Goal: Contribute content: Contribute content

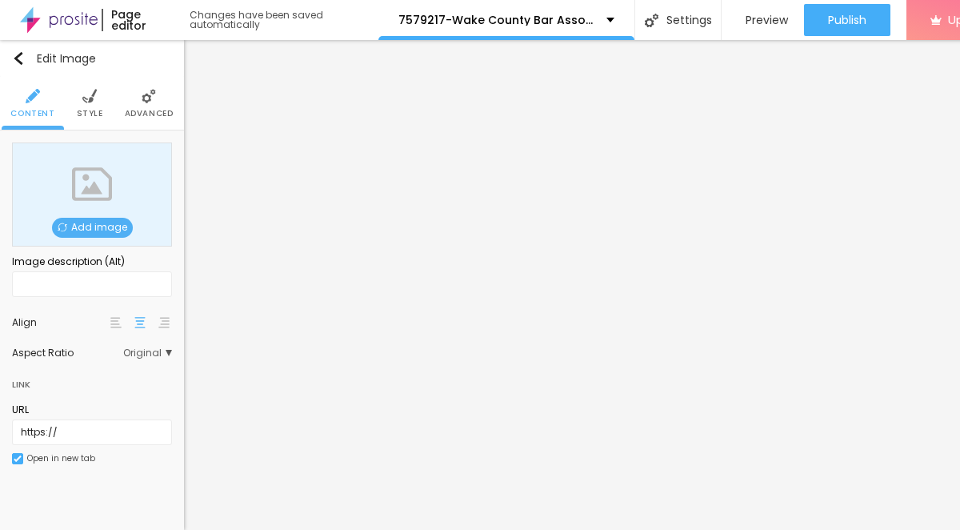
click at [101, 225] on span "Add image" at bounding box center [92, 228] width 81 height 20
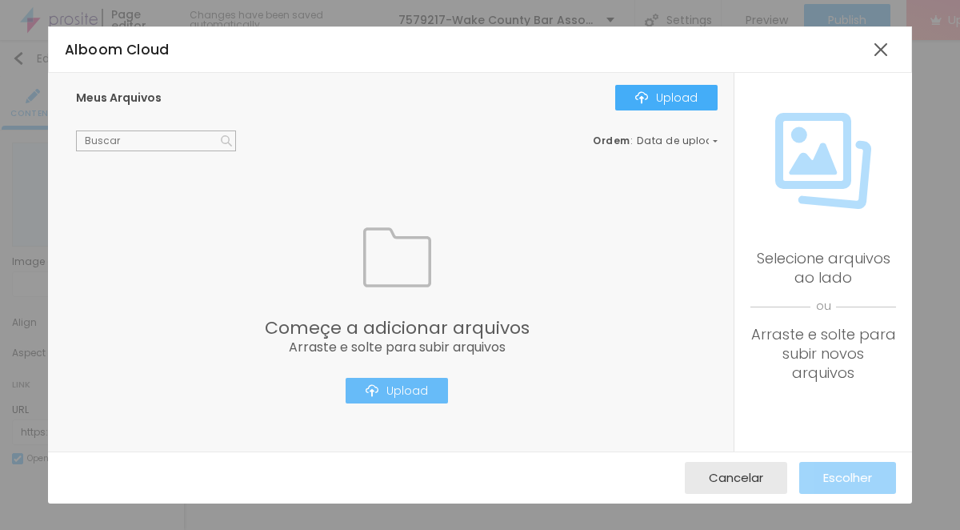
click at [388, 399] on button "Upload" at bounding box center [397, 391] width 102 height 26
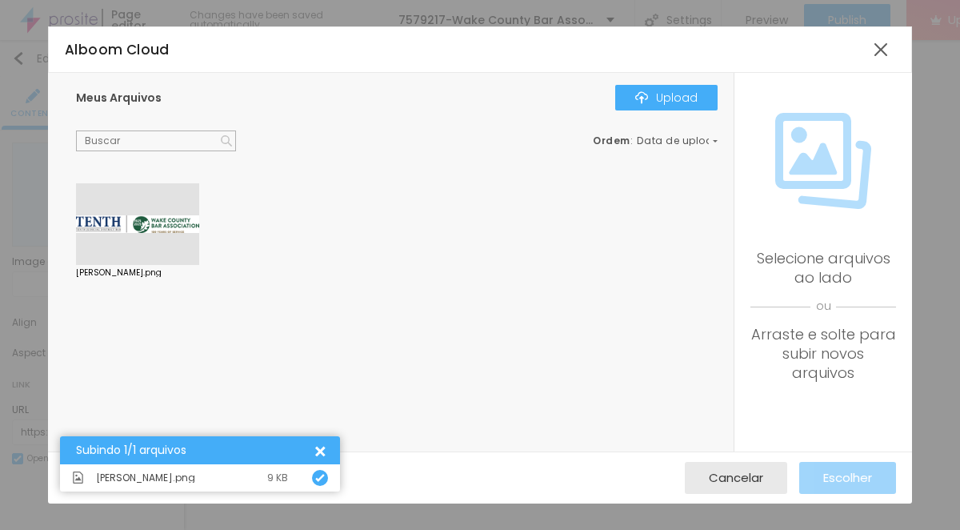
click at [145, 184] on div at bounding box center [137, 224] width 123 height 82
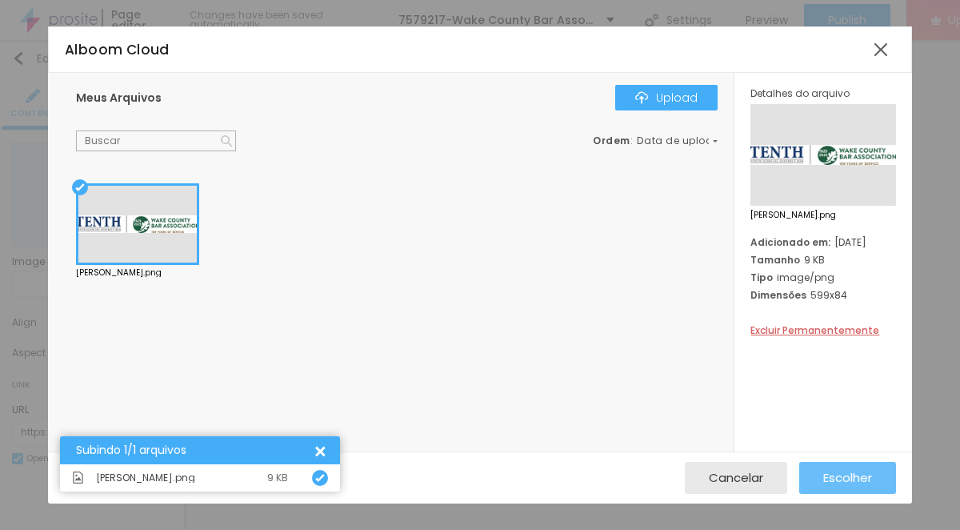
click at [825, 477] on span "Escolher" at bounding box center [847, 477] width 49 height 14
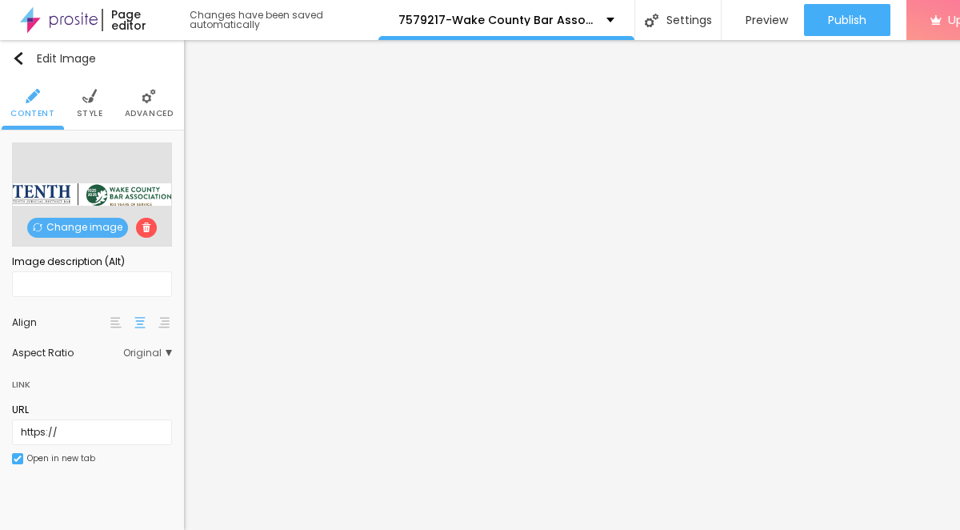
click at [100, 116] on span "Style" at bounding box center [90, 114] width 26 height 8
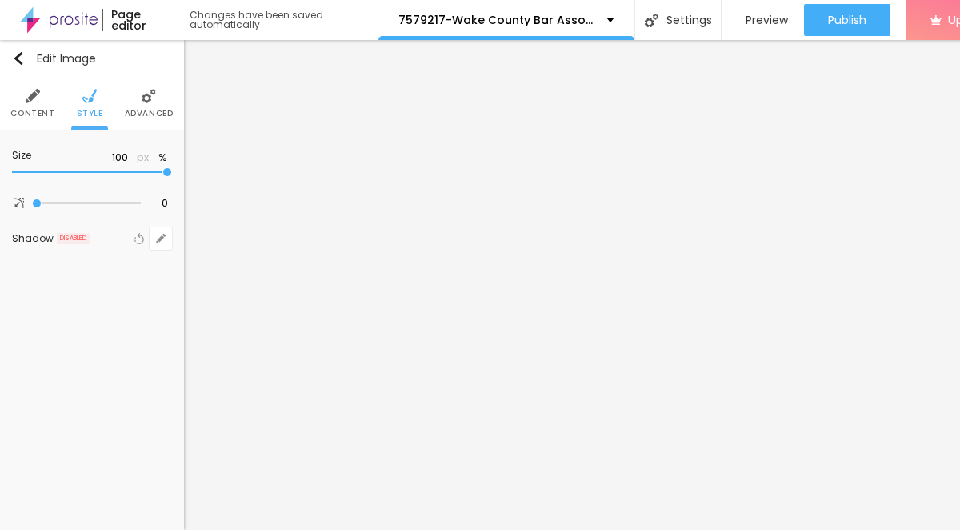
click at [37, 96] on img at bounding box center [33, 96] width 14 height 14
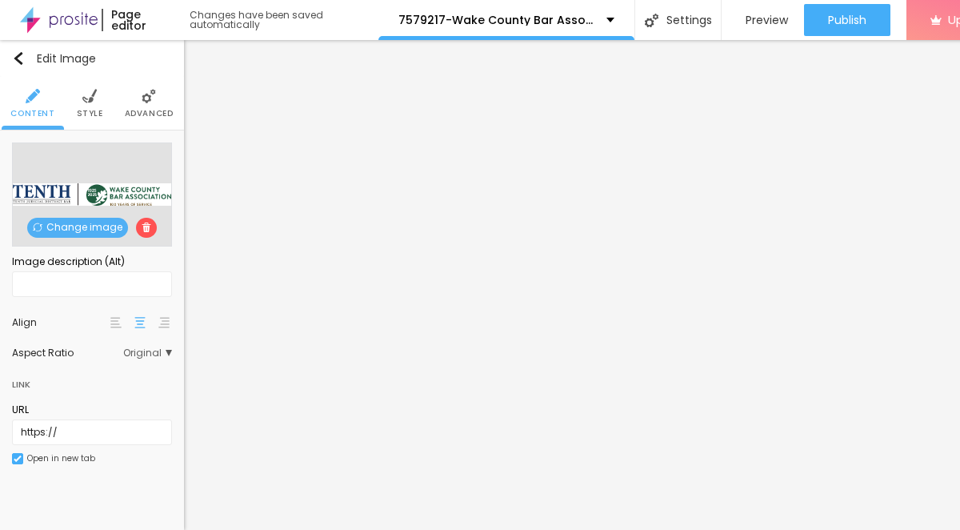
click at [148, 110] on span "Advanced" at bounding box center [149, 114] width 49 height 8
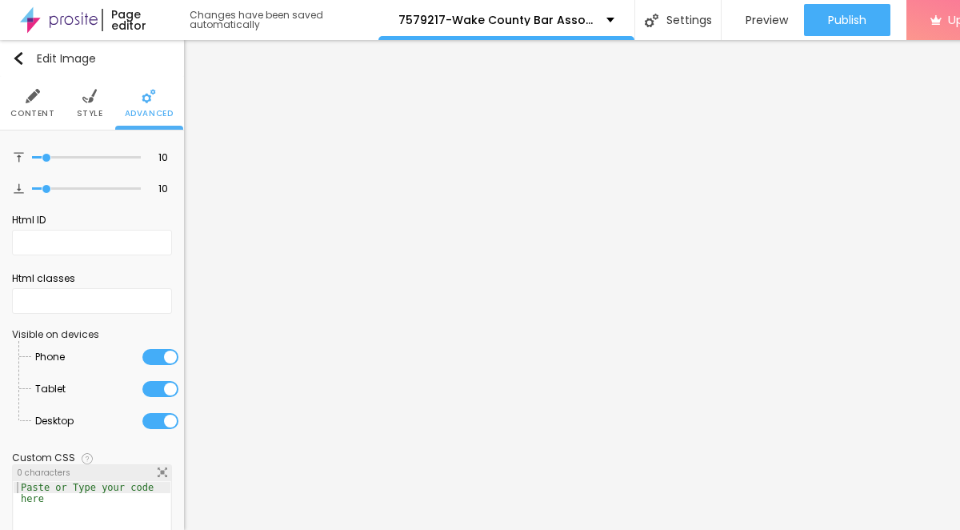
click at [92, 104] on li "Style" at bounding box center [90, 103] width 26 height 53
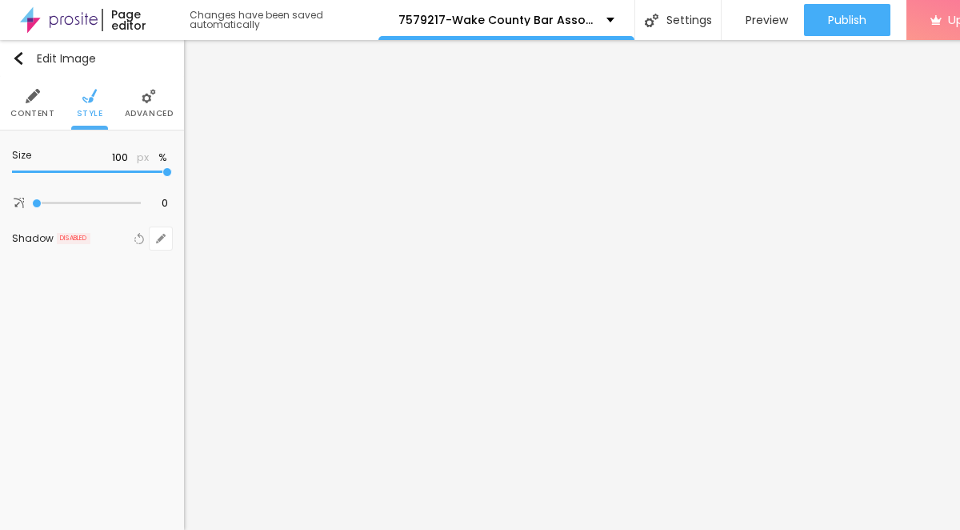
click at [153, 119] on li "Advanced" at bounding box center [149, 103] width 49 height 53
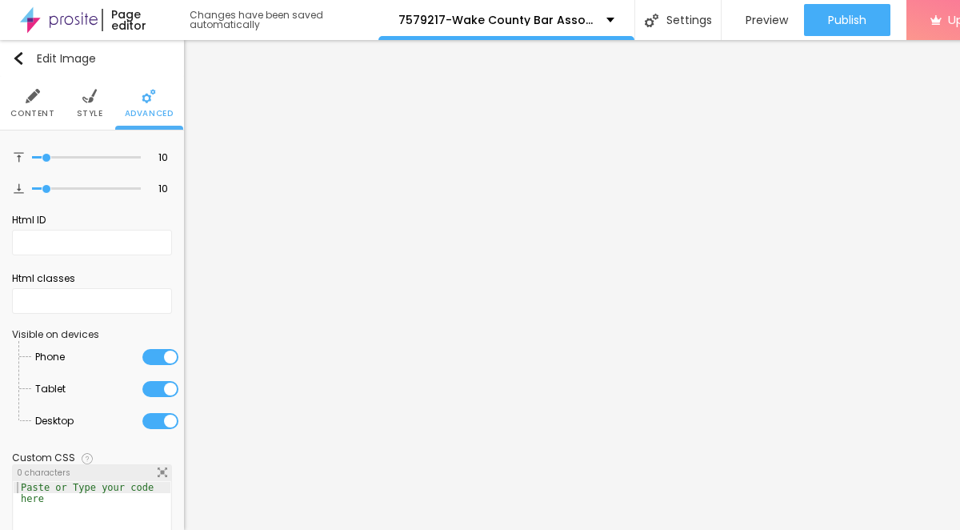
click at [77, 115] on span "Style" at bounding box center [90, 114] width 26 height 8
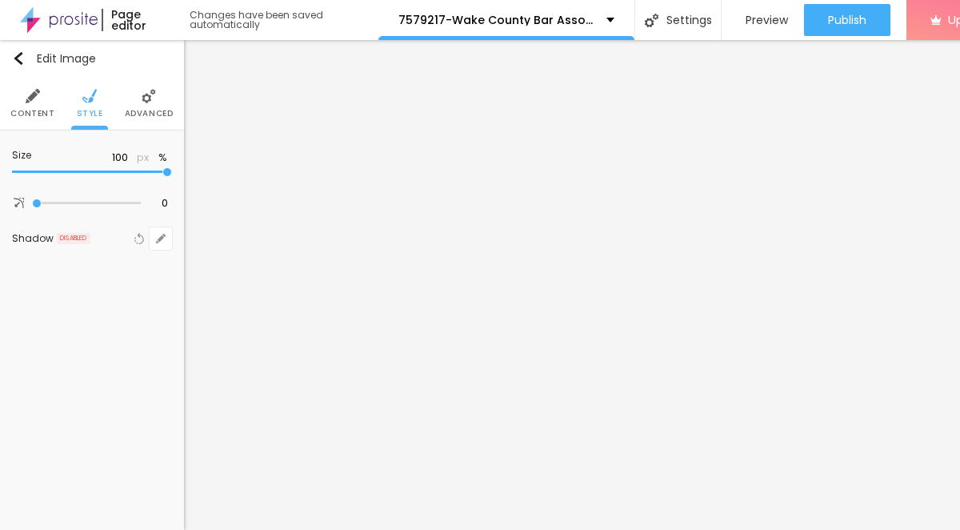
type input "90"
type input "85"
type input "80"
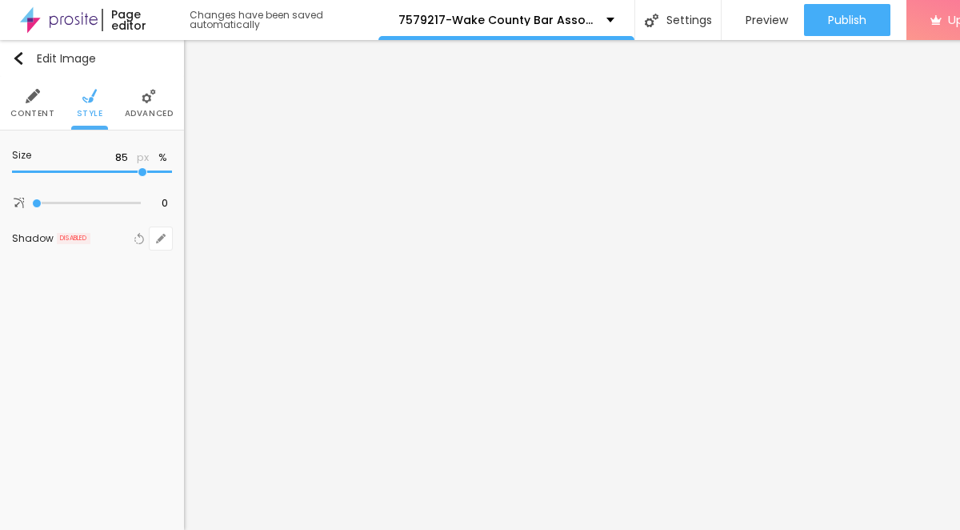
type input "80"
type input "75"
type input "70"
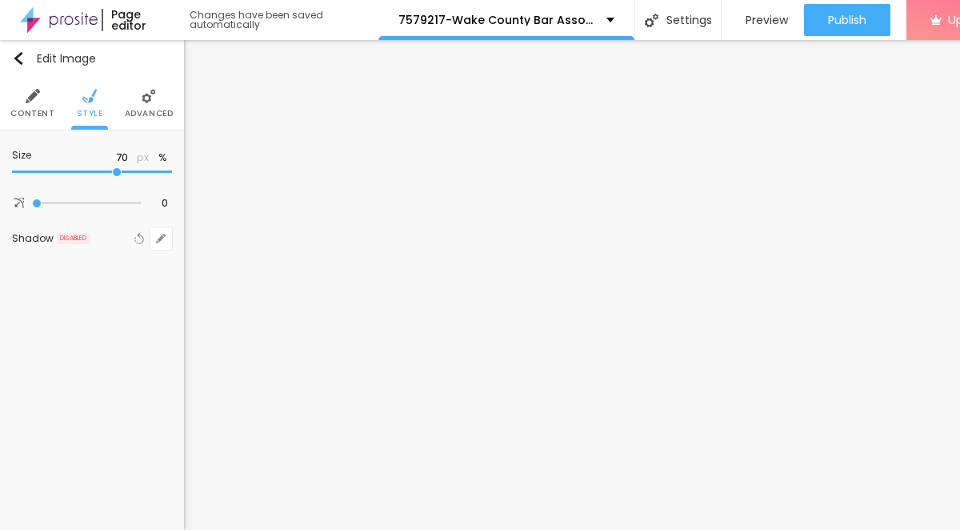
type input "65"
type input "60"
type input "55"
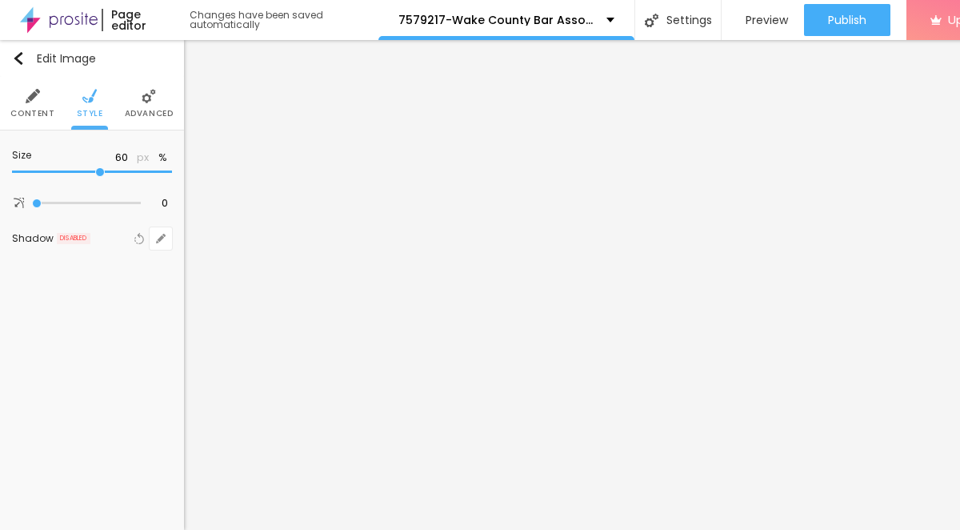
type input "55"
type input "50"
type input "40"
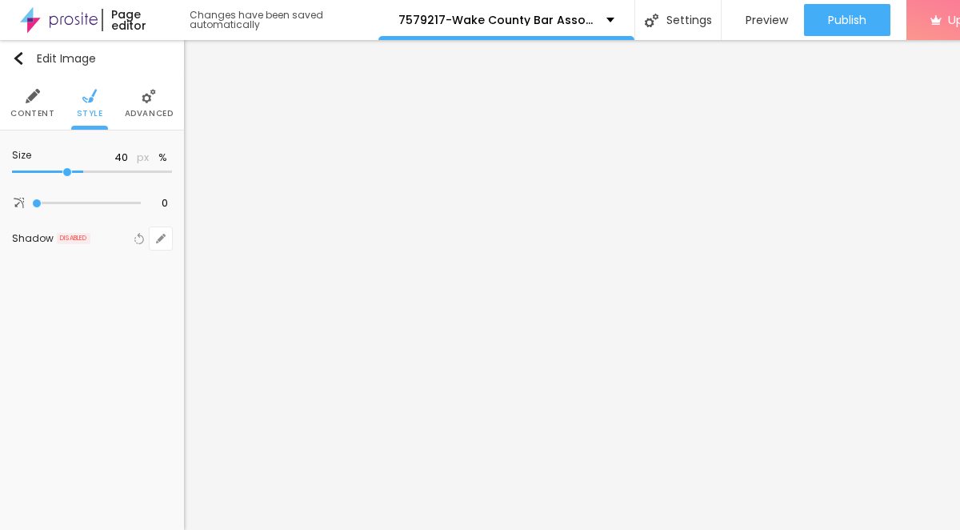
type input "30"
type input "15"
type input "10"
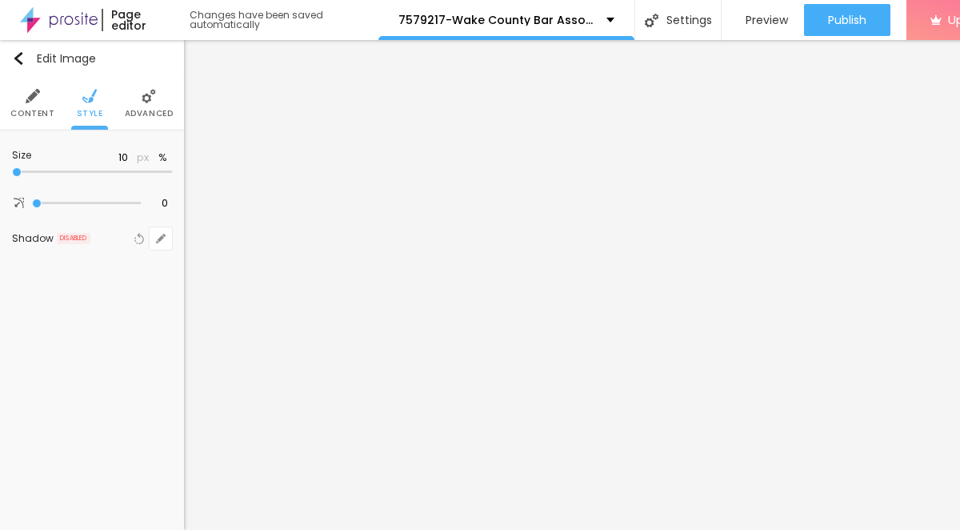
drag, startPoint x: 166, startPoint y: 172, endPoint x: -50, endPoint y: 171, distance: 216.0
type input "10"
click at [12, 171] on input "range" at bounding box center [92, 172] width 160 height 8
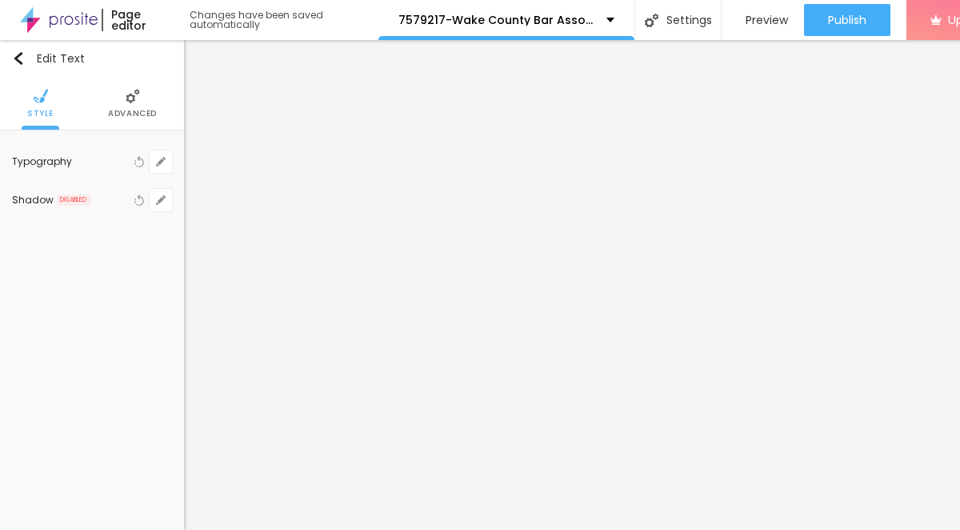
click at [143, 110] on span "Advanced" at bounding box center [132, 114] width 49 height 8
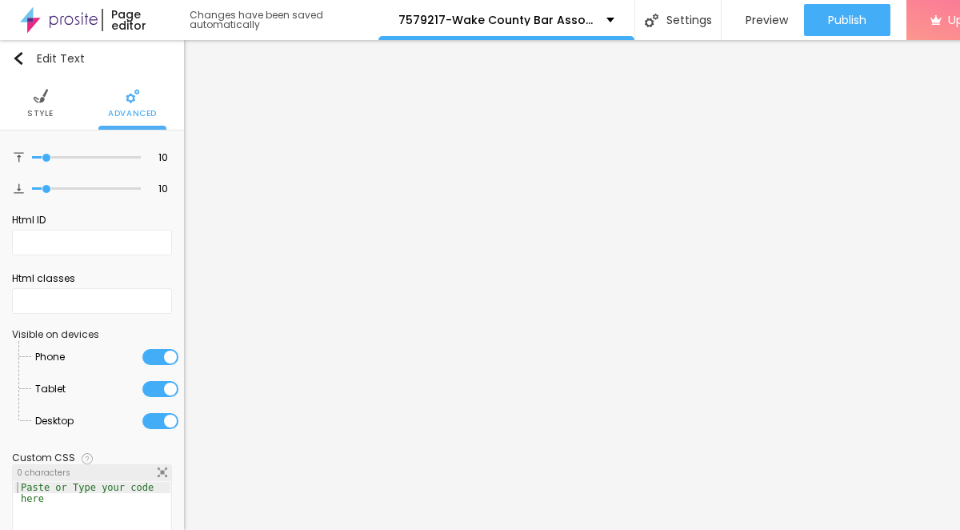
click at [39, 118] on span "Style" at bounding box center [40, 114] width 26 height 8
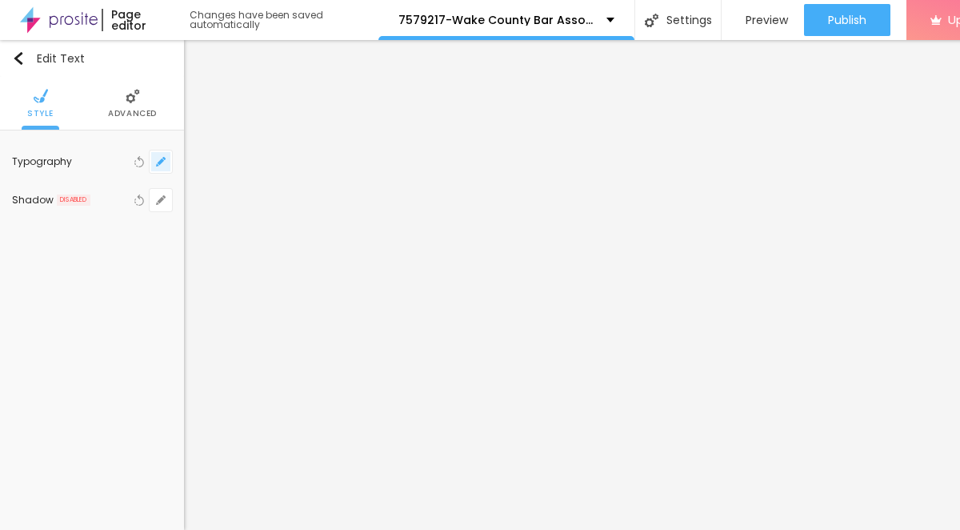
click at [159, 159] on icon "button" at bounding box center [161, 162] width 10 height 10
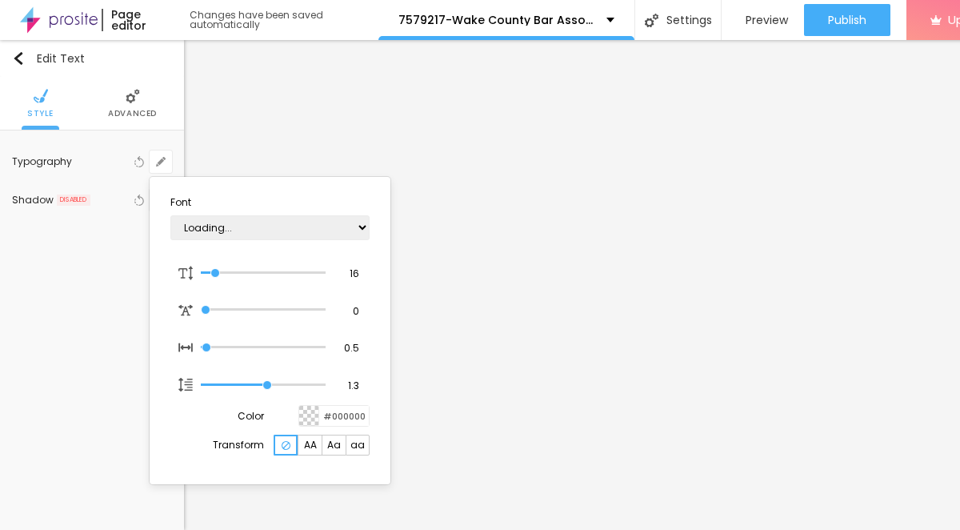
type input "1"
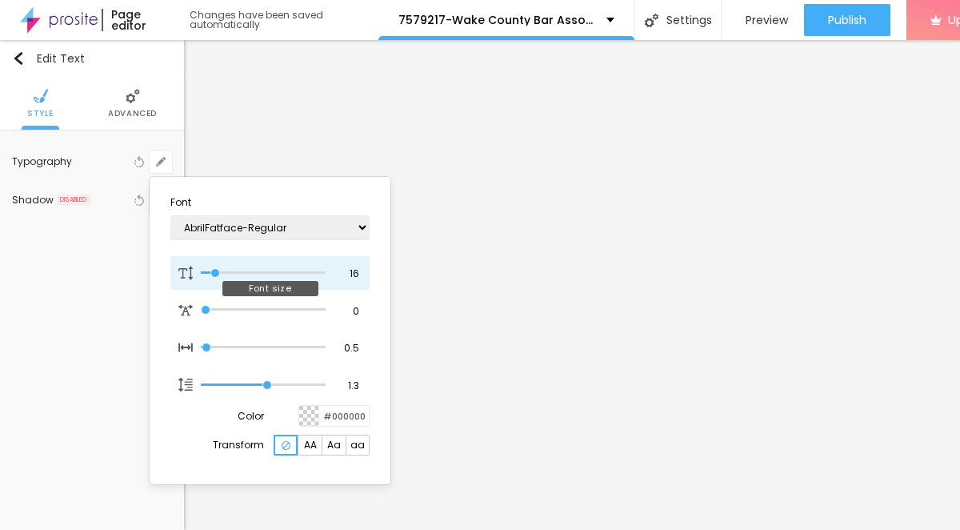
type input "14"
type input "1"
type input "16"
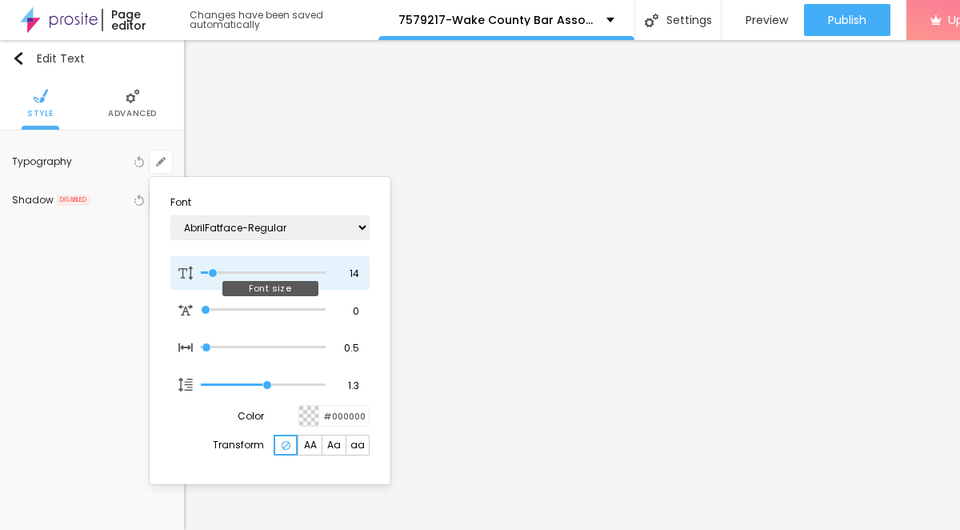
type input "1"
type input "25"
type input "1"
type input "26"
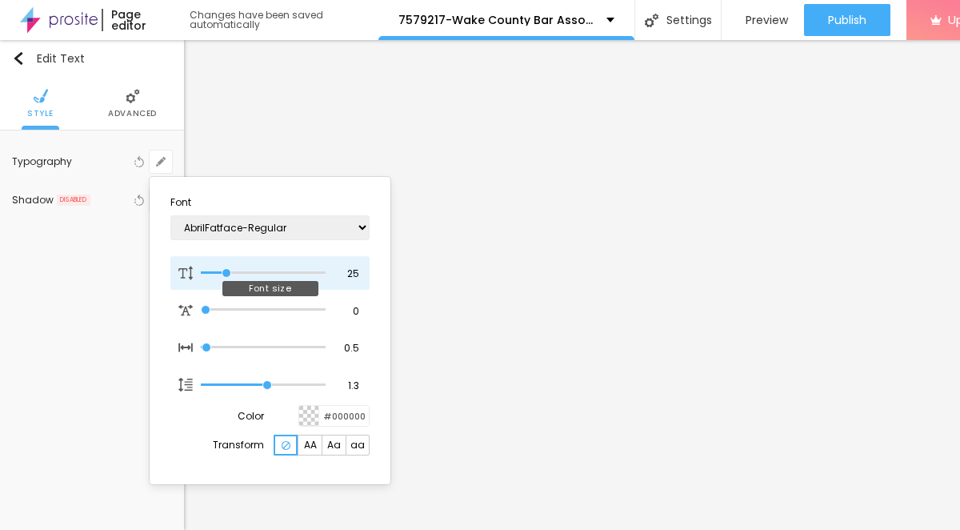
type input "26"
type input "1"
type input "27"
type input "1"
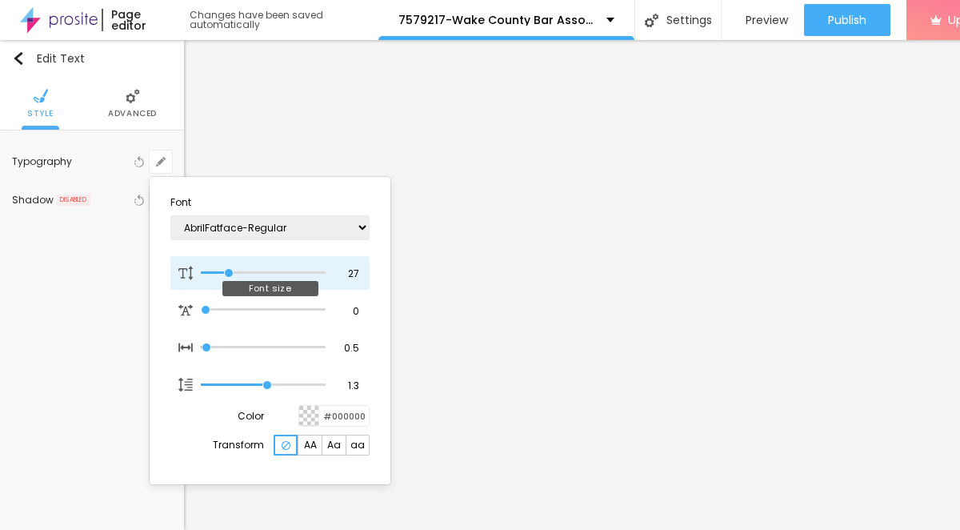
type input "26"
type input "1"
drag, startPoint x: 213, startPoint y: 272, endPoint x: 228, endPoint y: 273, distance: 15.2
type input "26"
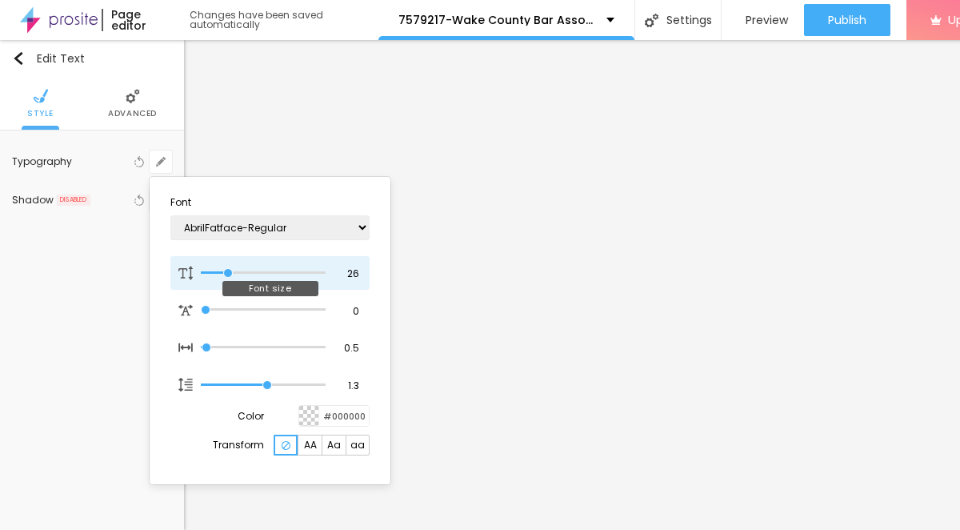
click at [228, 273] on input "range" at bounding box center [263, 273] width 125 height 8
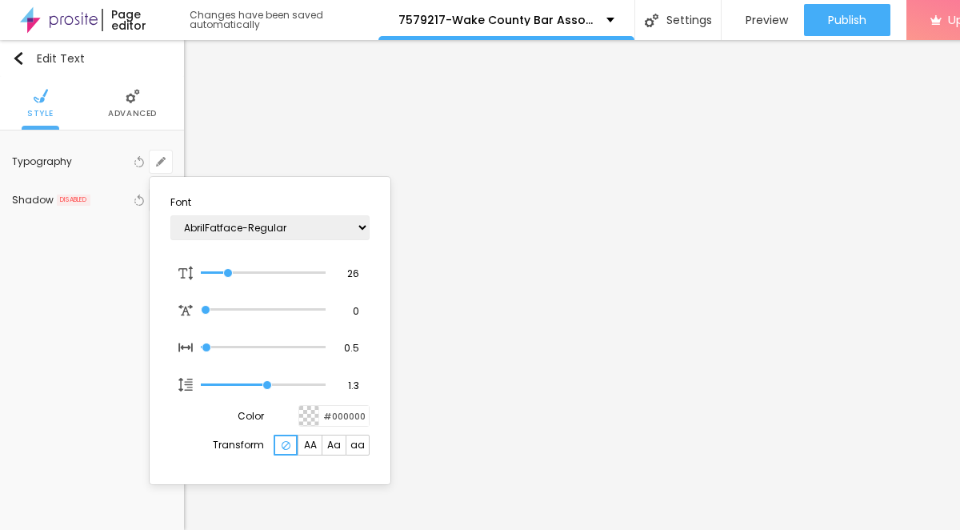
click at [775, 129] on div at bounding box center [480, 265] width 960 height 530
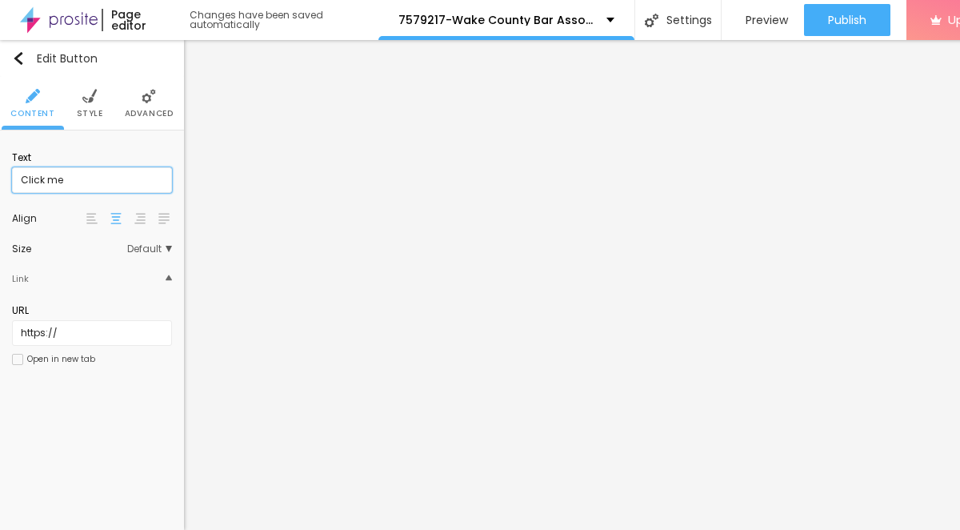
drag, startPoint x: 71, startPoint y: 181, endPoint x: 13, endPoint y: 183, distance: 58.5
click at [13, 183] on input "Click me" at bounding box center [92, 180] width 160 height 26
paste input "→ VIEW DOCUMENT HERE"
type input "→ VIEW DOCUMENT HERE"
click at [86, 106] on li "Style" at bounding box center [90, 103] width 26 height 53
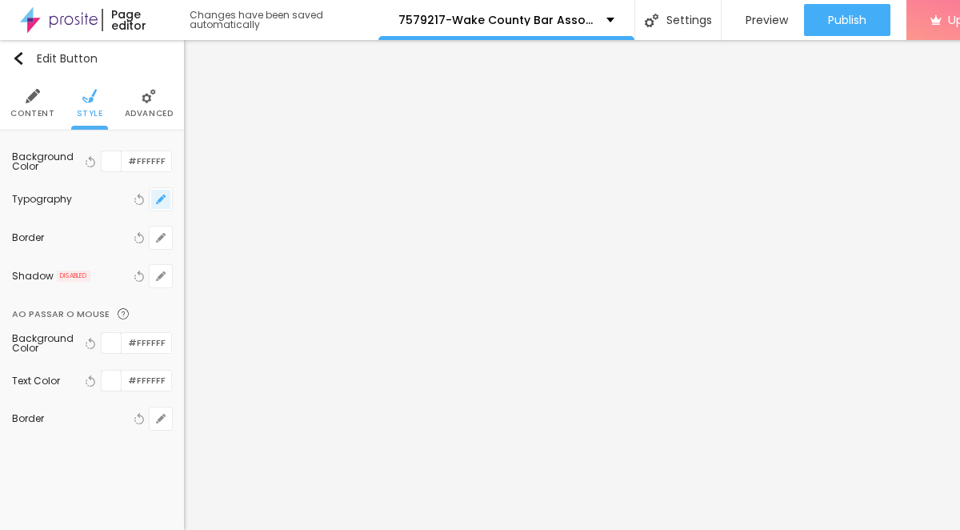
click at [160, 197] on icon "button" at bounding box center [161, 199] width 10 height 10
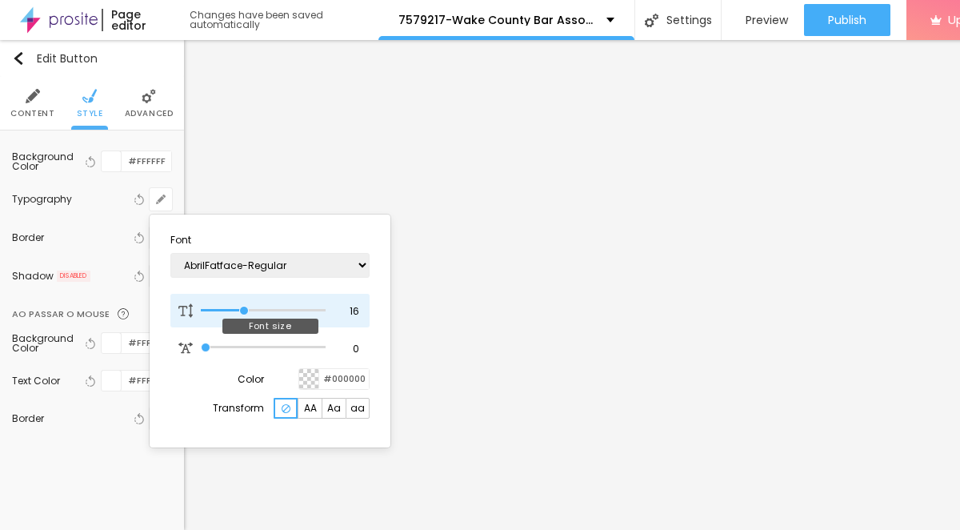
type input "17"
type input "18"
type input "19"
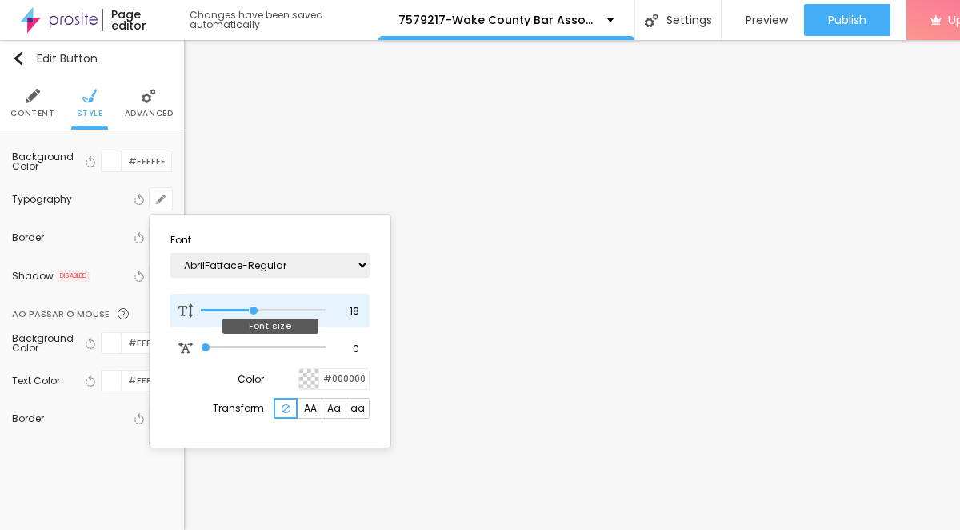
type input "19"
type input "20"
type input "21"
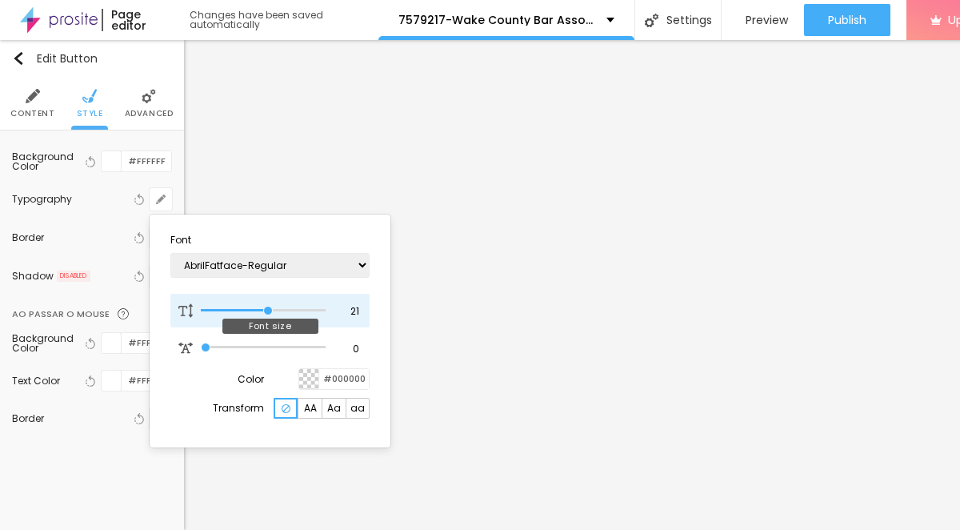
type input "22"
drag, startPoint x: 245, startPoint y: 310, endPoint x: 271, endPoint y: 315, distance: 27.0
type input "22"
click at [271, 314] on input "range" at bounding box center [263, 310] width 125 height 8
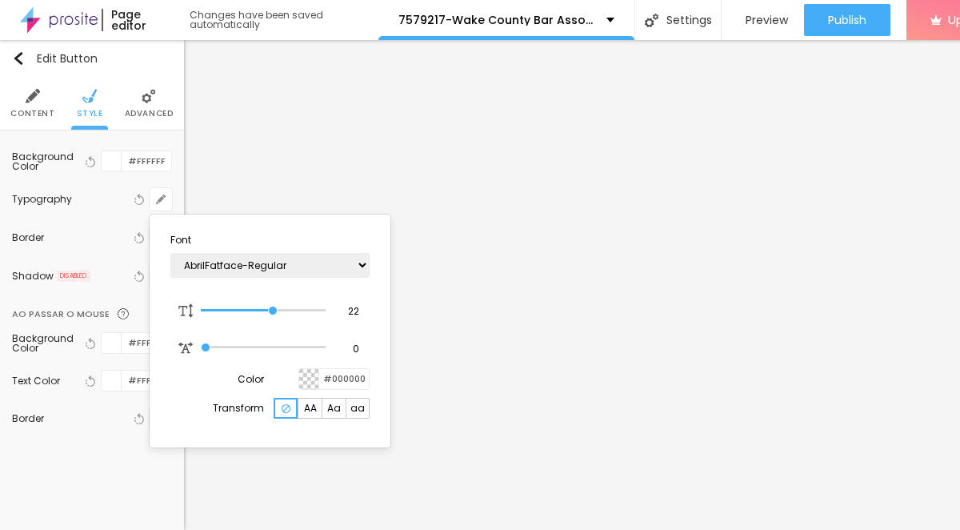
click at [558, 220] on div at bounding box center [480, 265] width 960 height 530
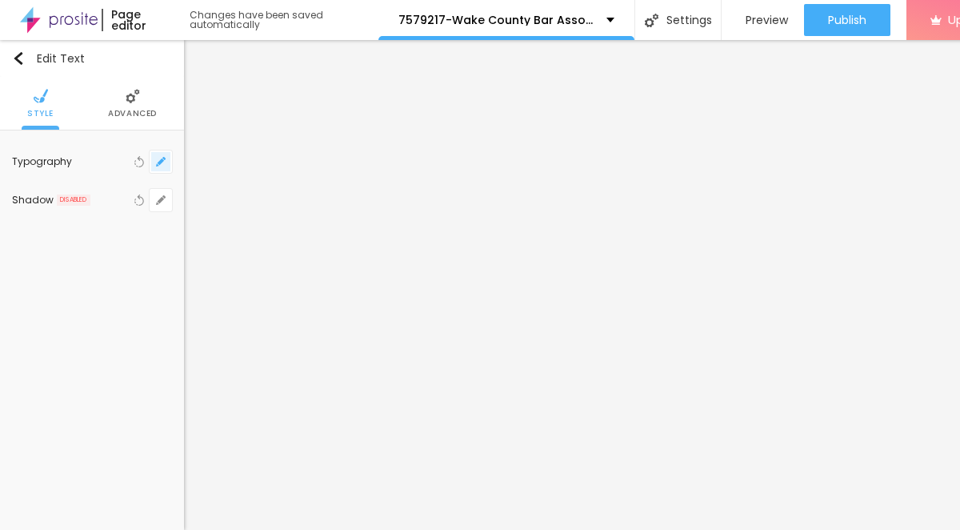
click at [158, 162] on icon "button" at bounding box center [161, 161] width 6 height 6
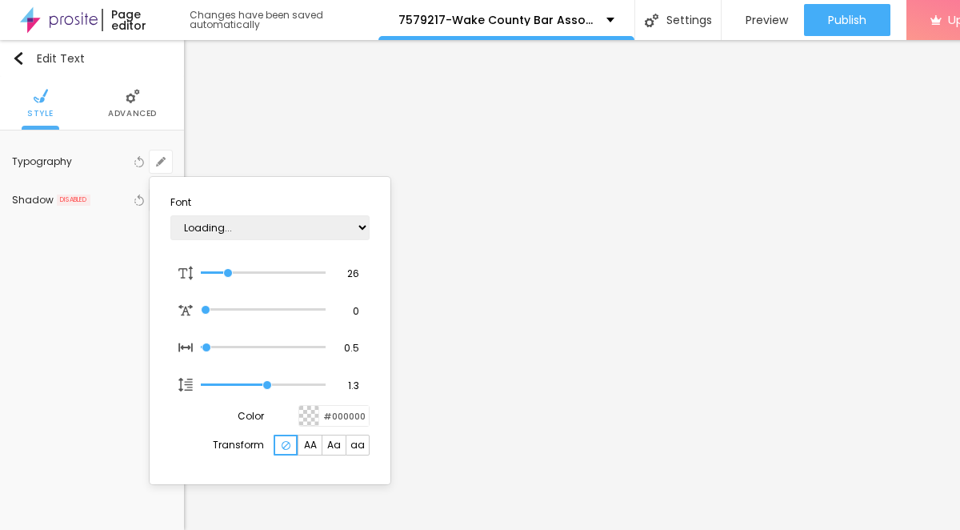
type input "1"
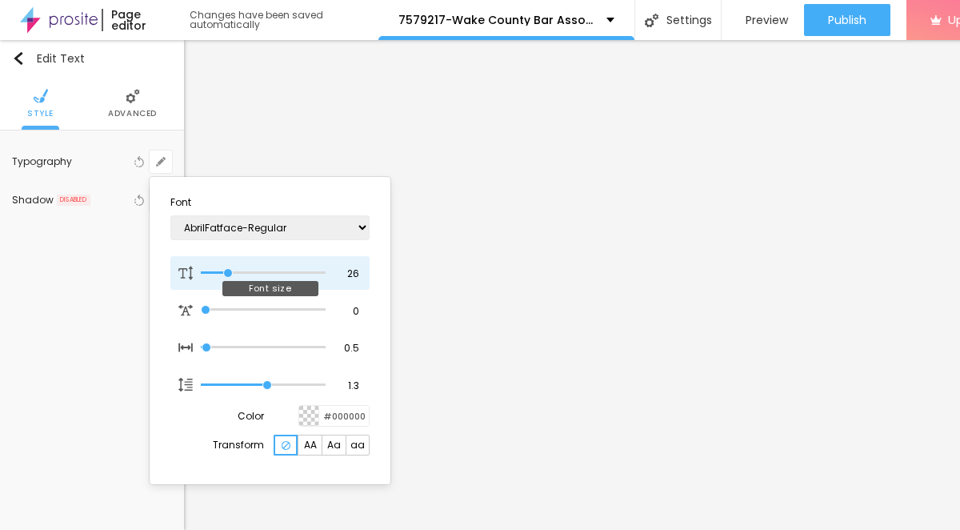
type input "25"
type input "1"
type input "24"
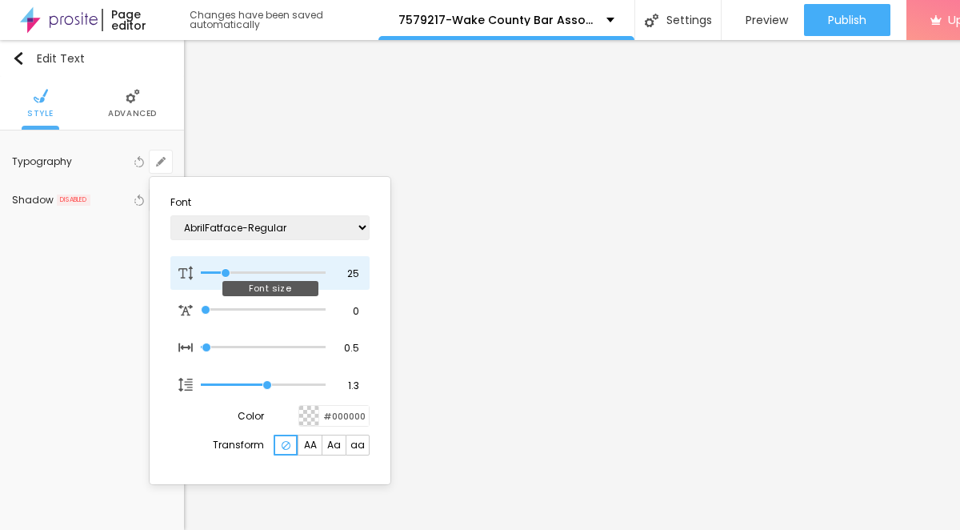
type input "1"
type input "23"
type input "1"
type input "22"
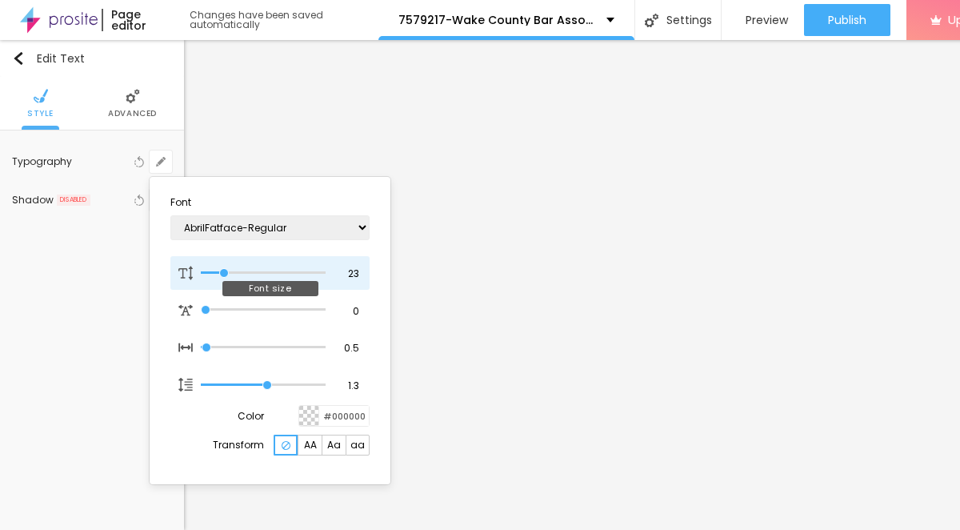
type input "22"
type input "1"
type input "23"
type input "1"
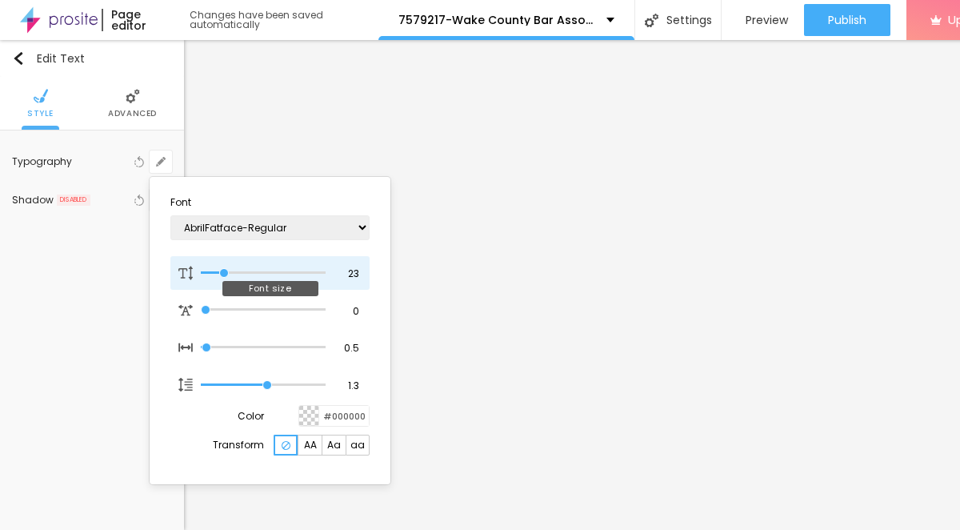
type input "24"
type input "1"
type input "25"
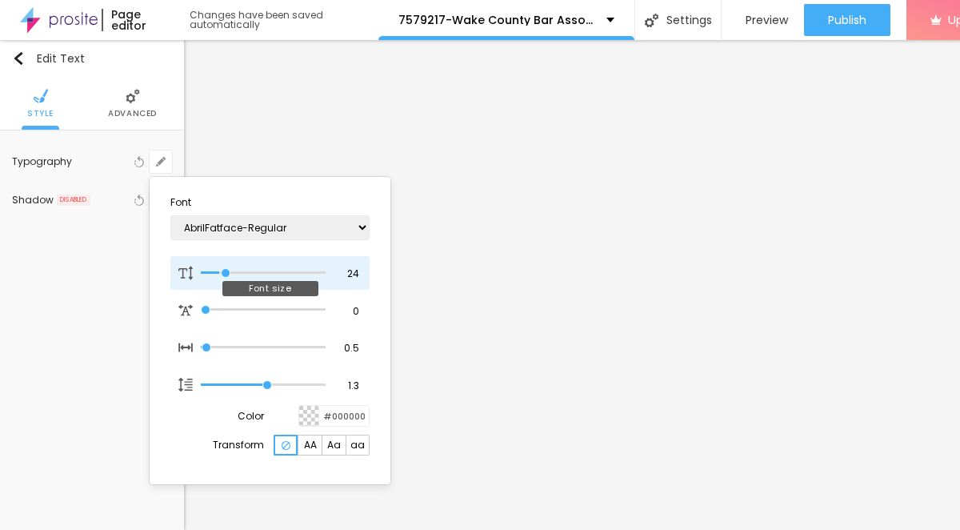
type input "1"
type input "25"
click at [227, 277] on input "range" at bounding box center [263, 273] width 125 height 8
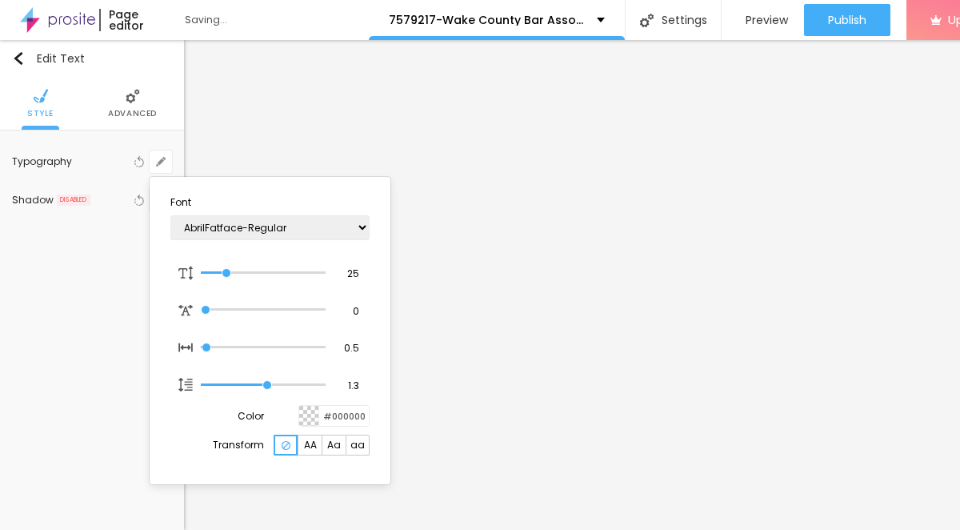
type input "1"
click at [747, 187] on div at bounding box center [480, 265] width 960 height 530
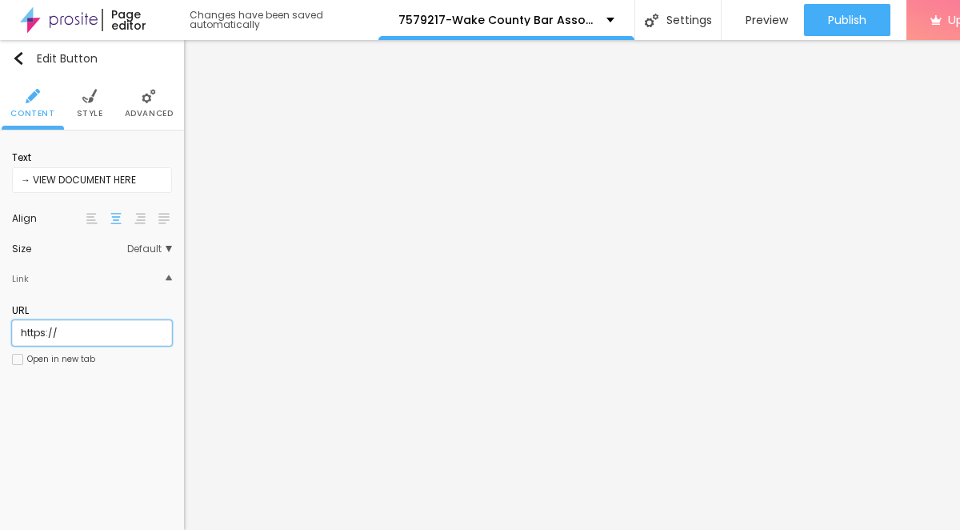
click at [88, 341] on input "https://" at bounding box center [92, 333] width 160 height 26
paste input "[DOMAIN_NAME]"
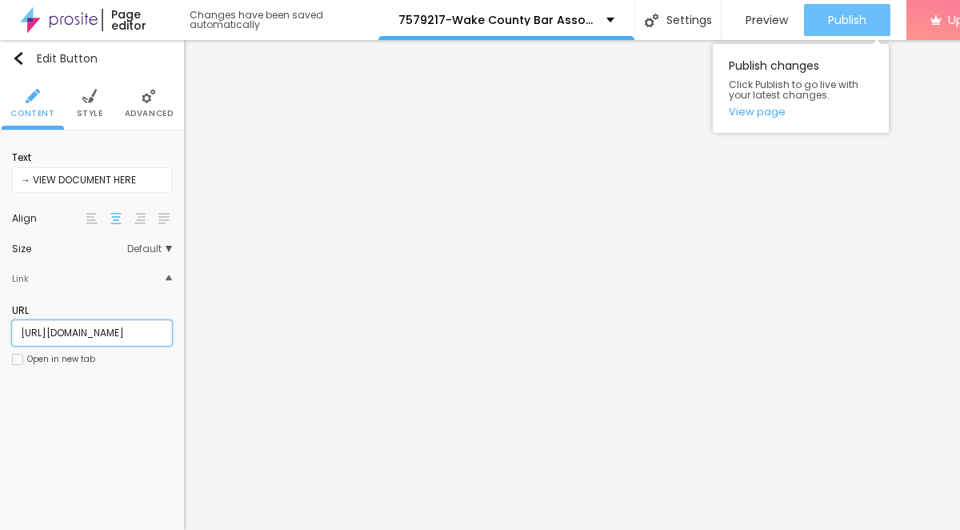
type input "[URL][DOMAIN_NAME]"
click at [870, 18] on button "Publish" at bounding box center [847, 20] width 86 height 32
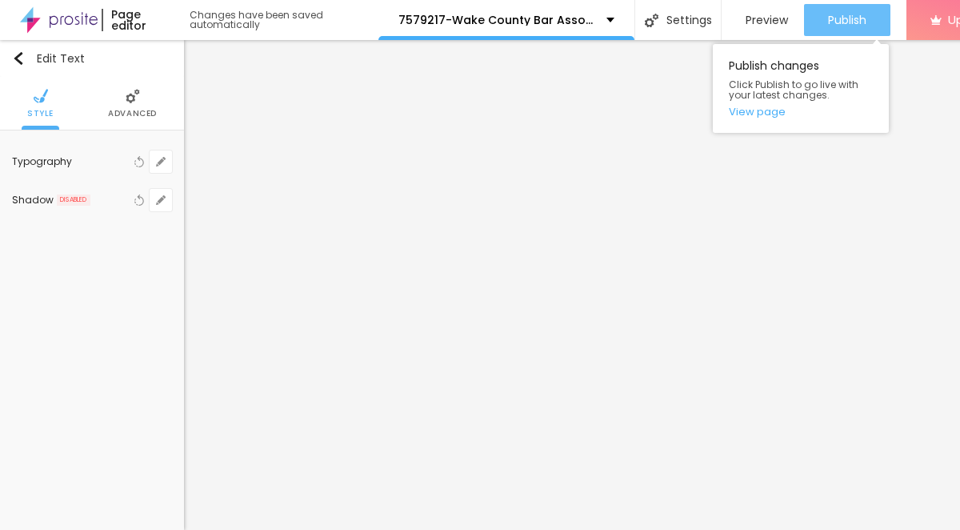
click at [850, 15] on span "Publish" at bounding box center [847, 20] width 38 height 13
